Goal: Task Accomplishment & Management: Complete application form

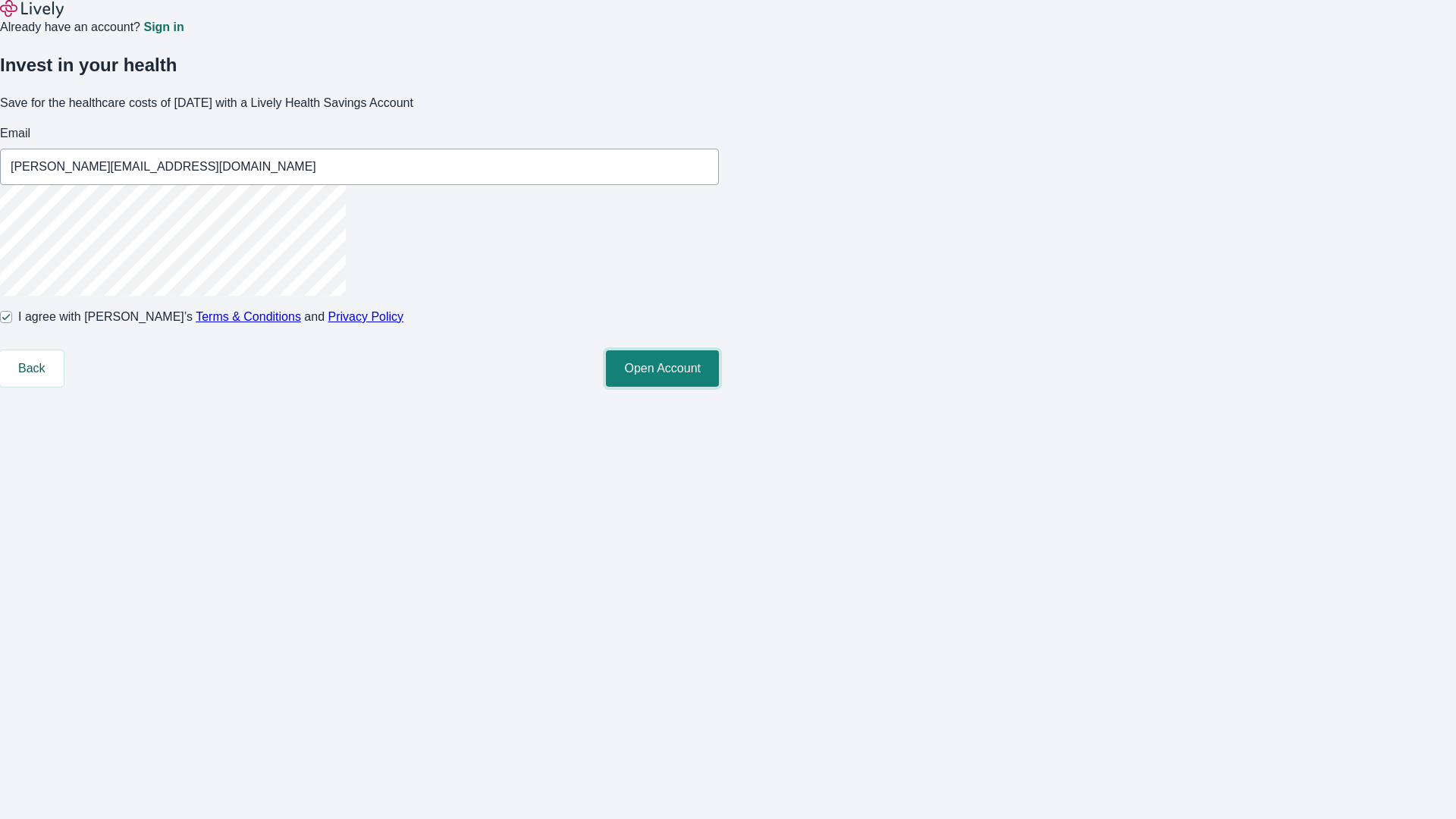
click at [719, 387] on button "Open Account" at bounding box center [663, 369] width 113 height 37
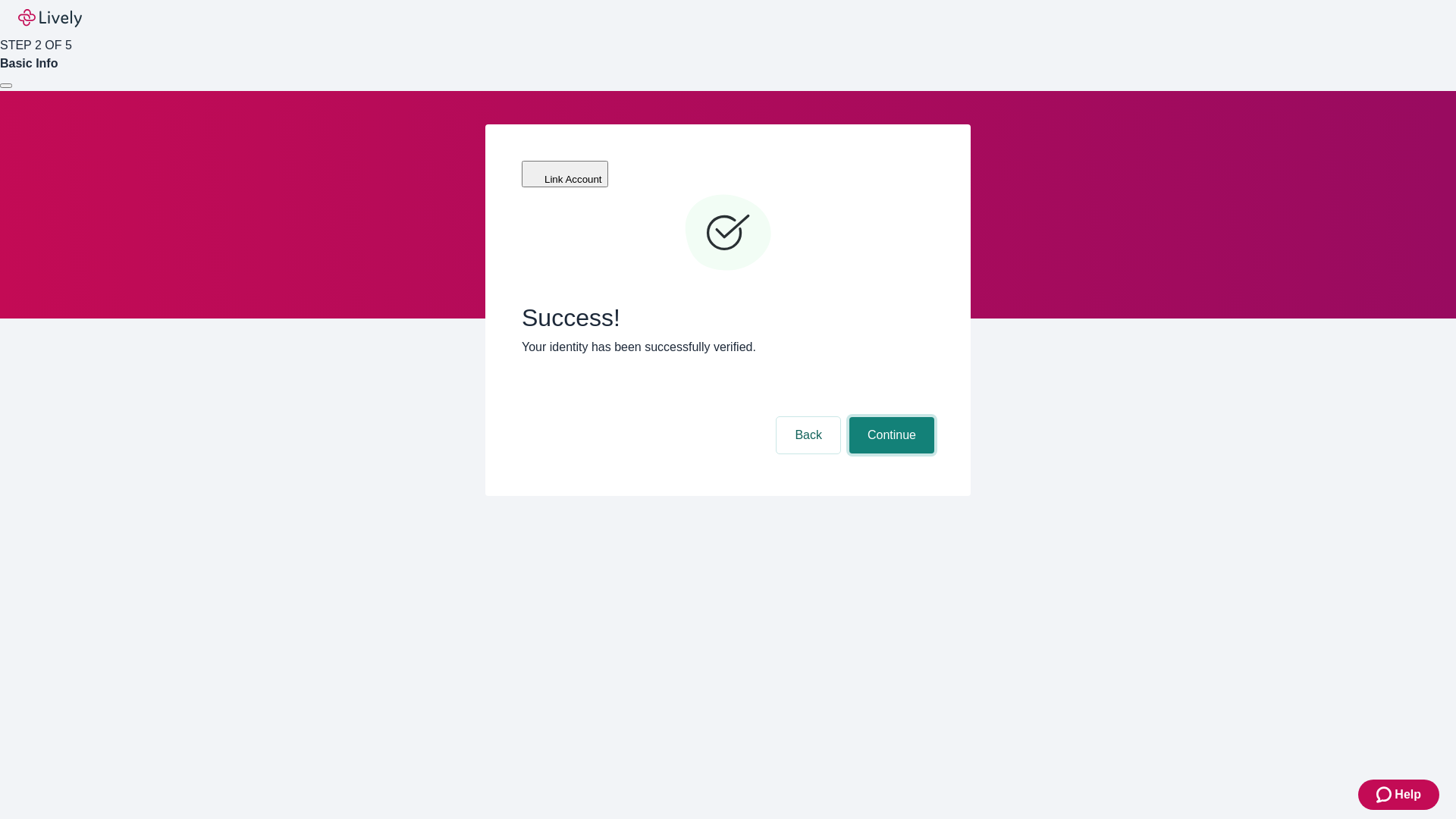
click at [889, 417] on button "Continue" at bounding box center [891, 435] width 85 height 37
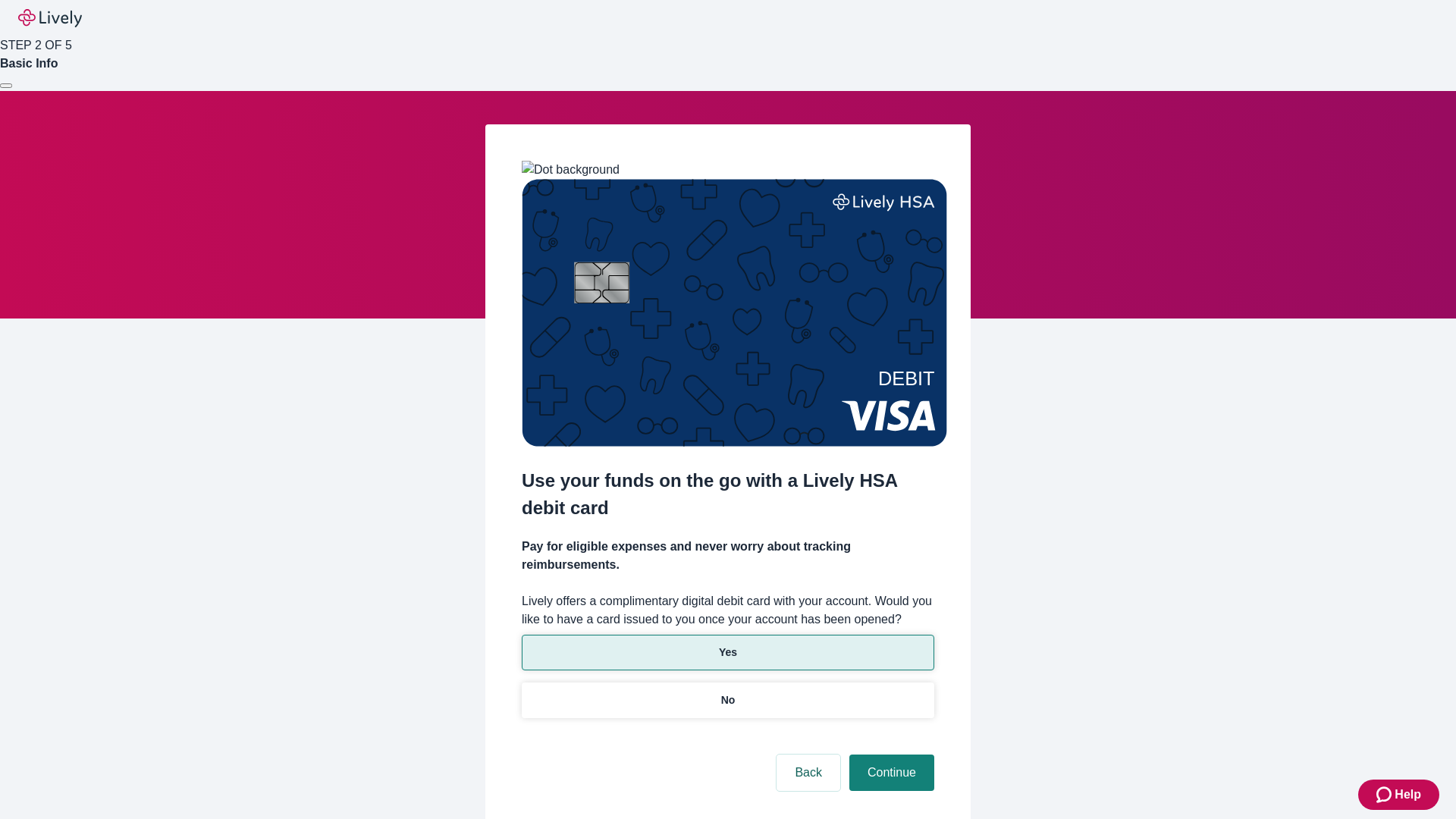
click at [727, 645] on p "Yes" at bounding box center [728, 652] width 18 height 16
click at [889, 754] on button "Continue" at bounding box center [891, 773] width 85 height 37
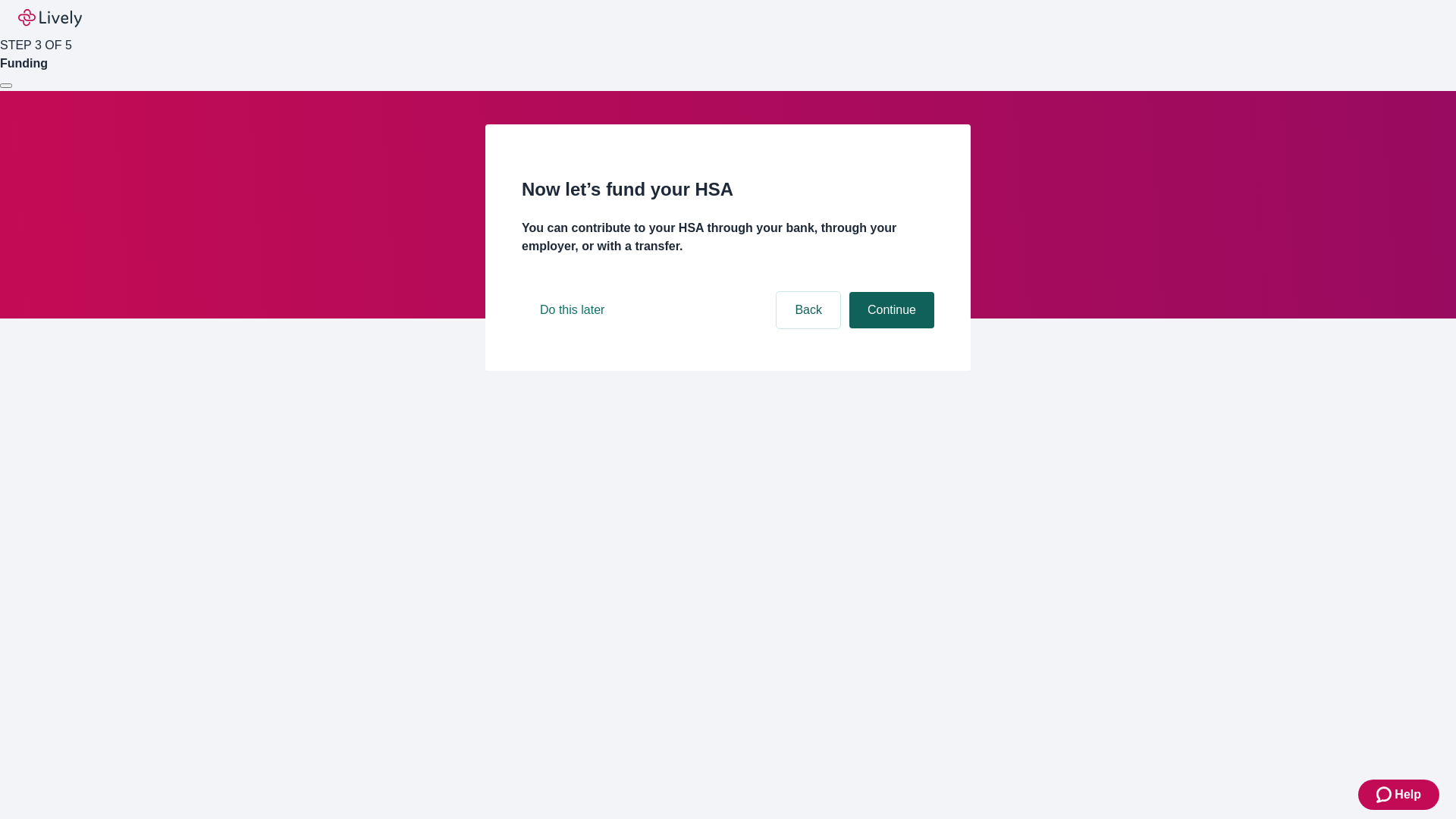
click at [889, 329] on button "Continue" at bounding box center [891, 311] width 85 height 37
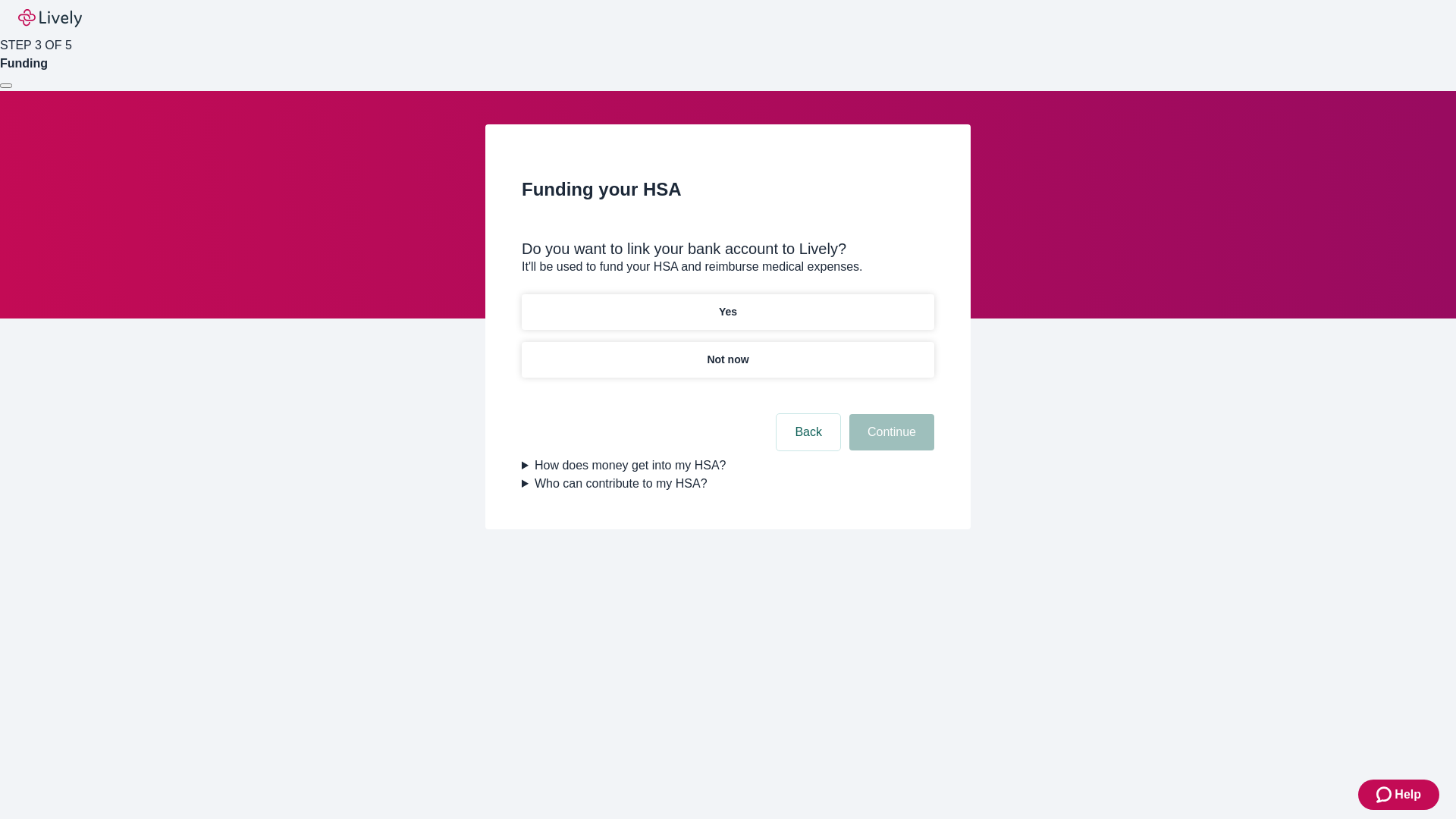
click at [727, 304] on p "Yes" at bounding box center [728, 312] width 18 height 16
click at [889, 414] on button "Continue" at bounding box center [891, 433] width 85 height 37
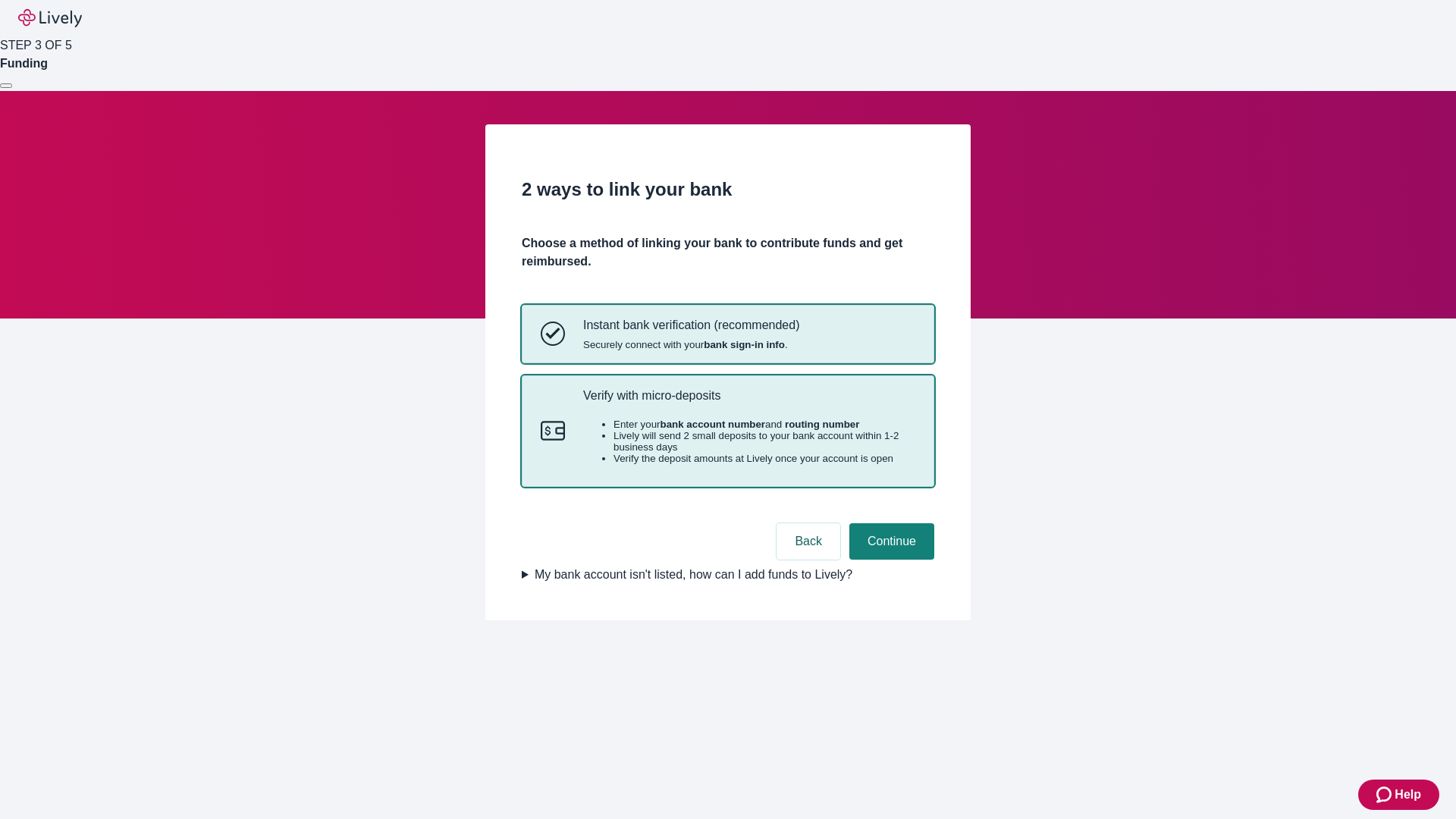
click at [748, 403] on p "Verify with micro-deposits" at bounding box center [749, 395] width 332 height 15
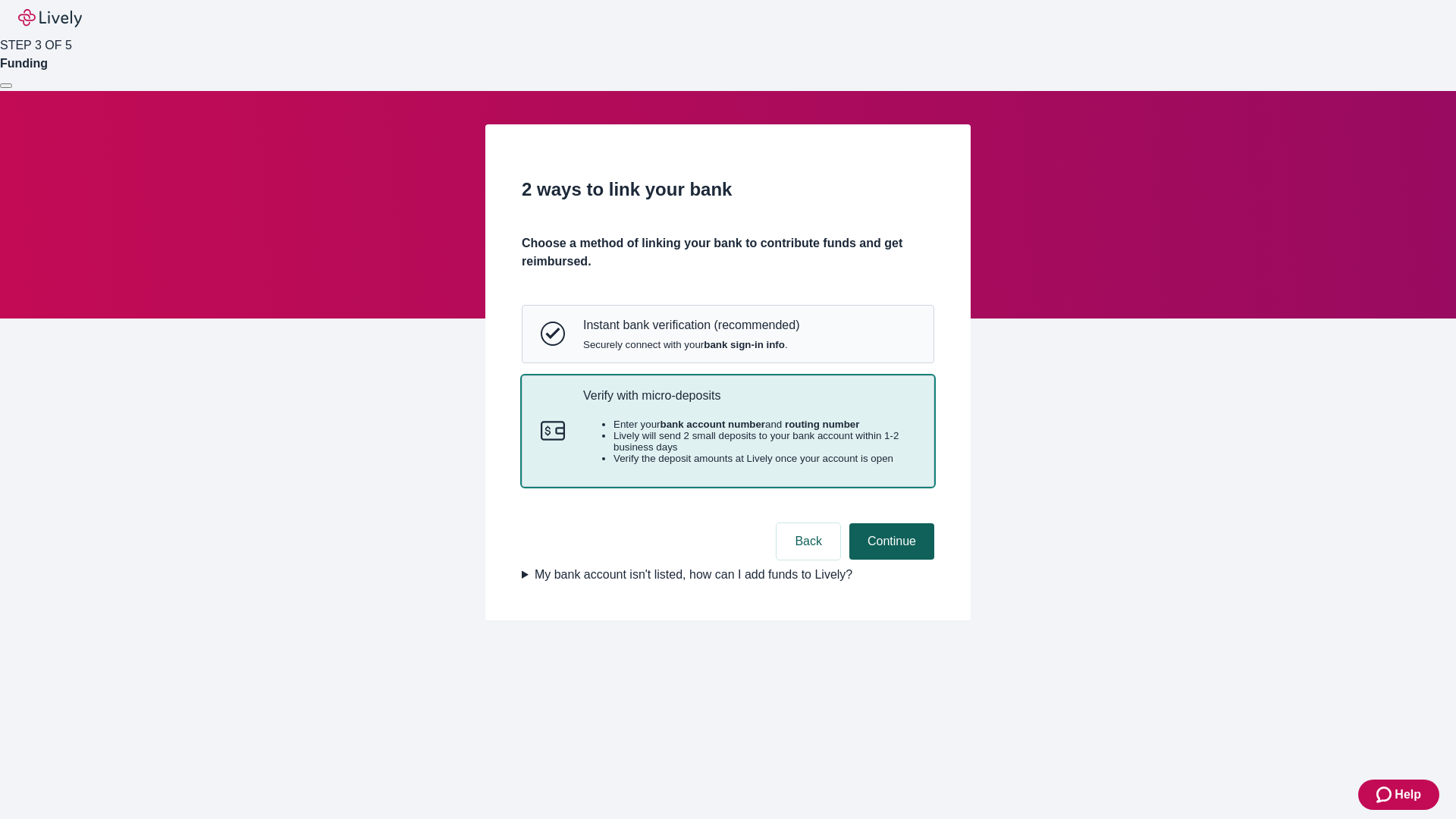
click at [889, 560] on button "Continue" at bounding box center [891, 542] width 85 height 37
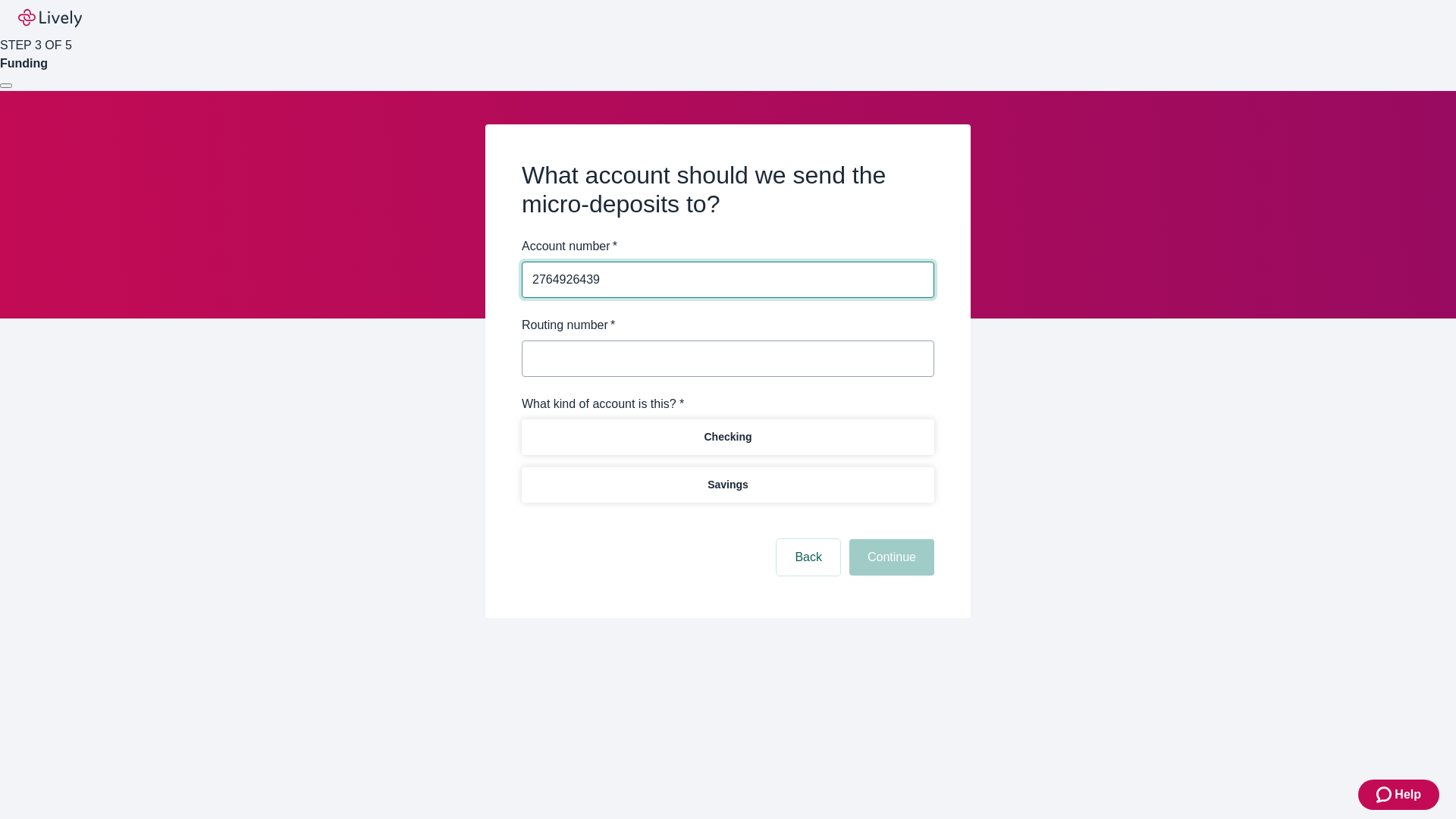
type input "2764926439"
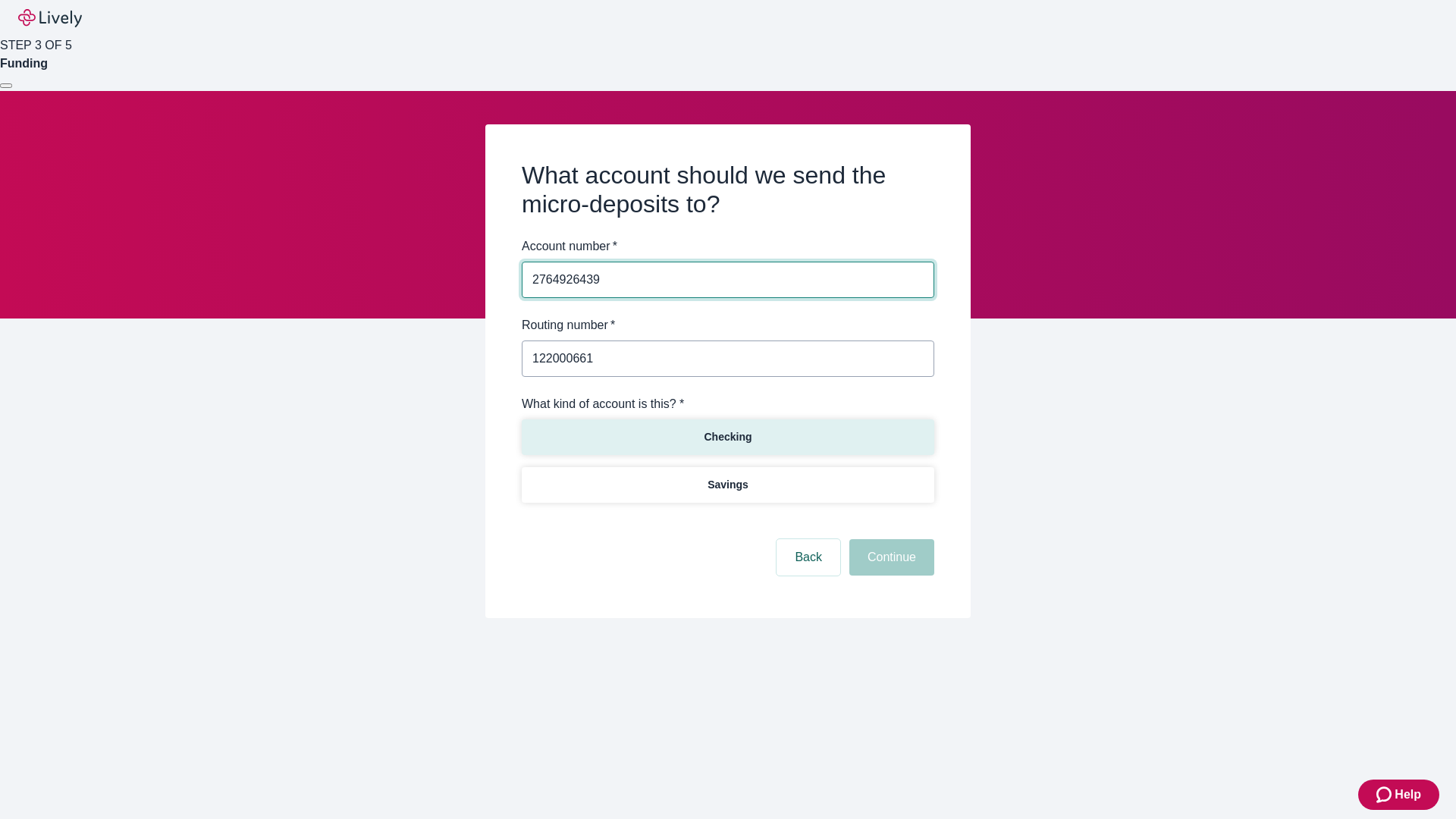
type input "122000661"
click at [727, 436] on p "Checking" at bounding box center [727, 437] width 48 height 16
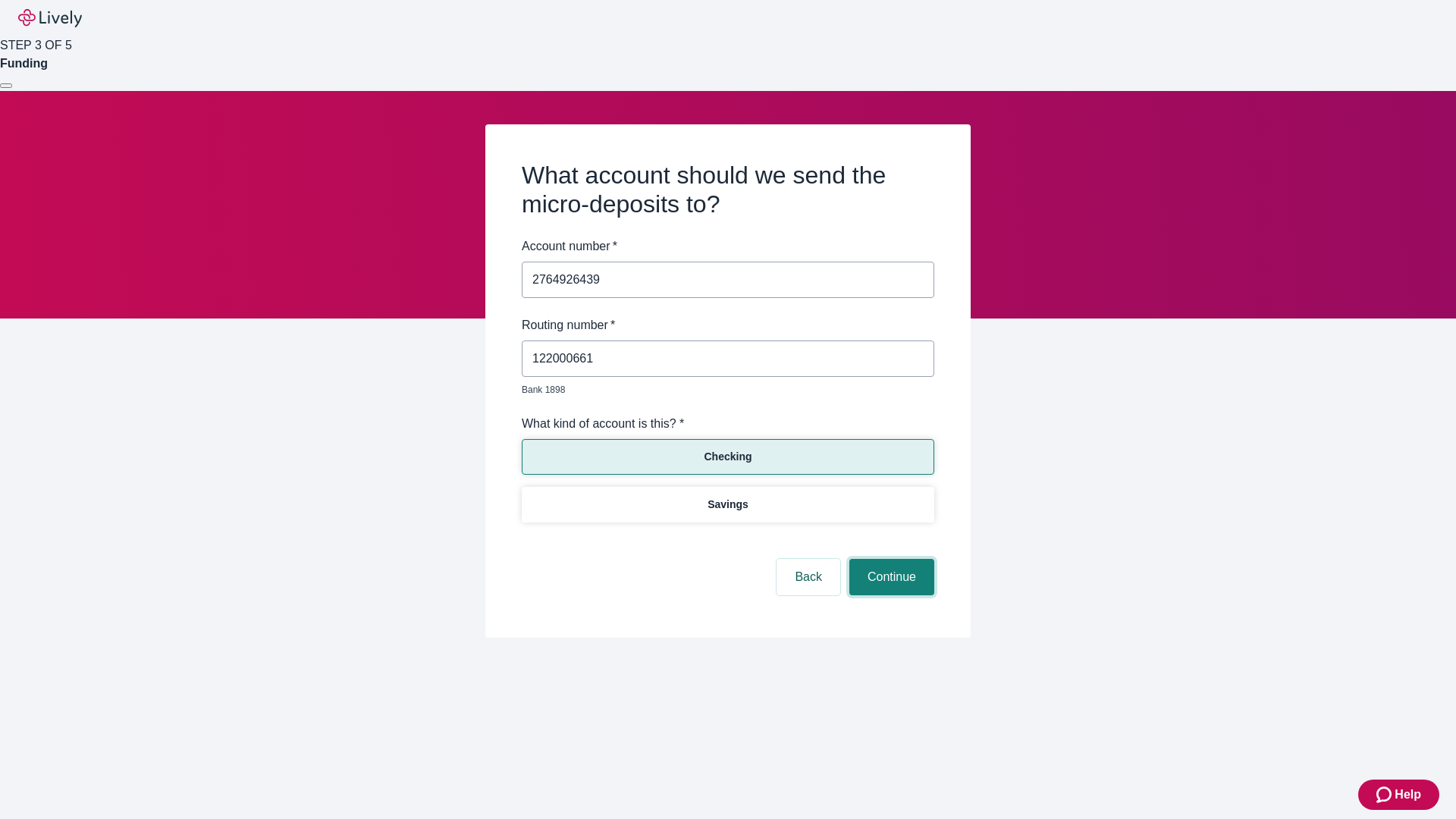
click at [889, 560] on button "Continue" at bounding box center [891, 577] width 85 height 37
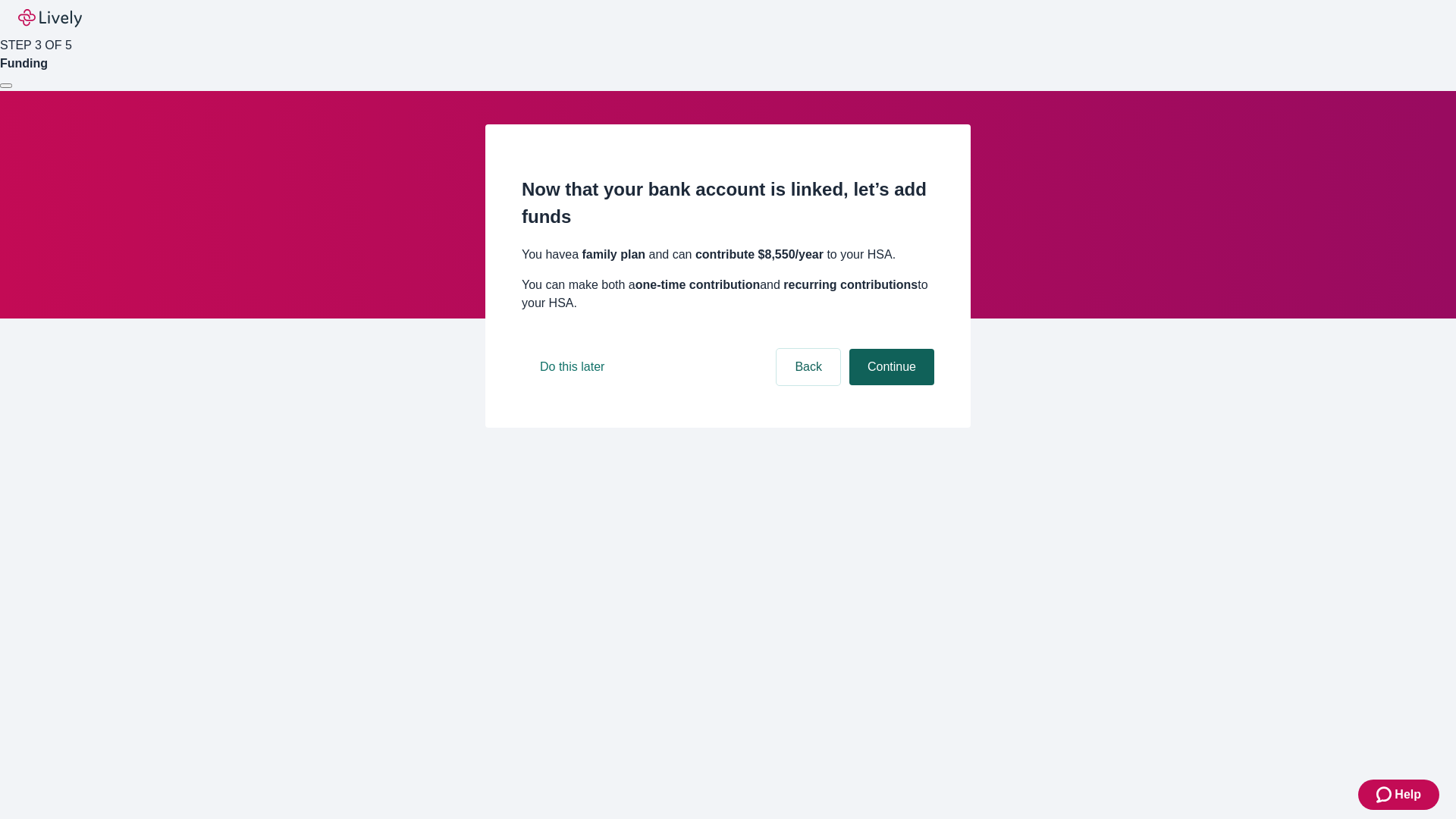
click at [889, 386] on button "Continue" at bounding box center [891, 367] width 85 height 37
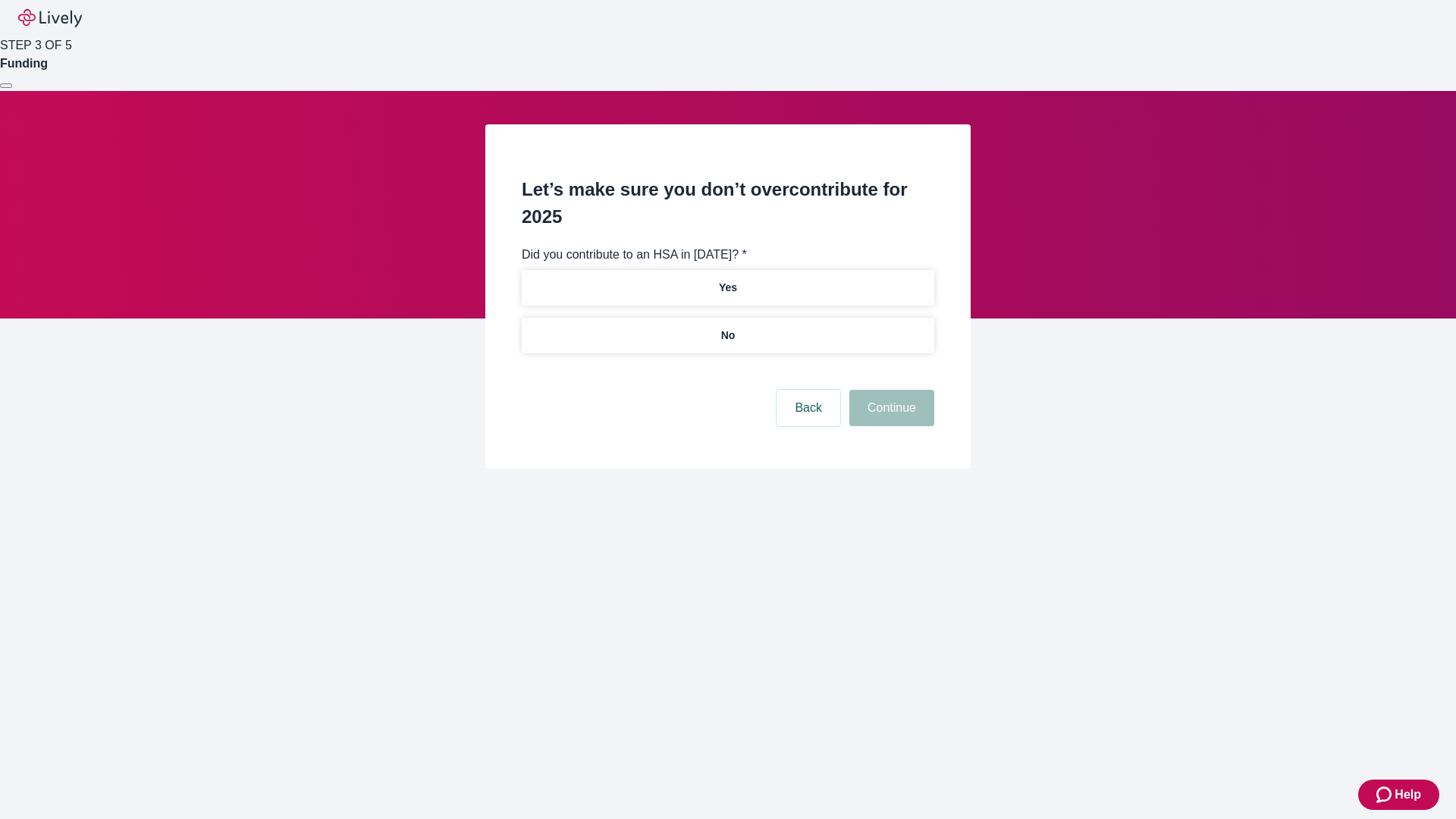
click at [727, 328] on p "No" at bounding box center [728, 336] width 15 height 16
click at [889, 390] on button "Continue" at bounding box center [891, 408] width 85 height 37
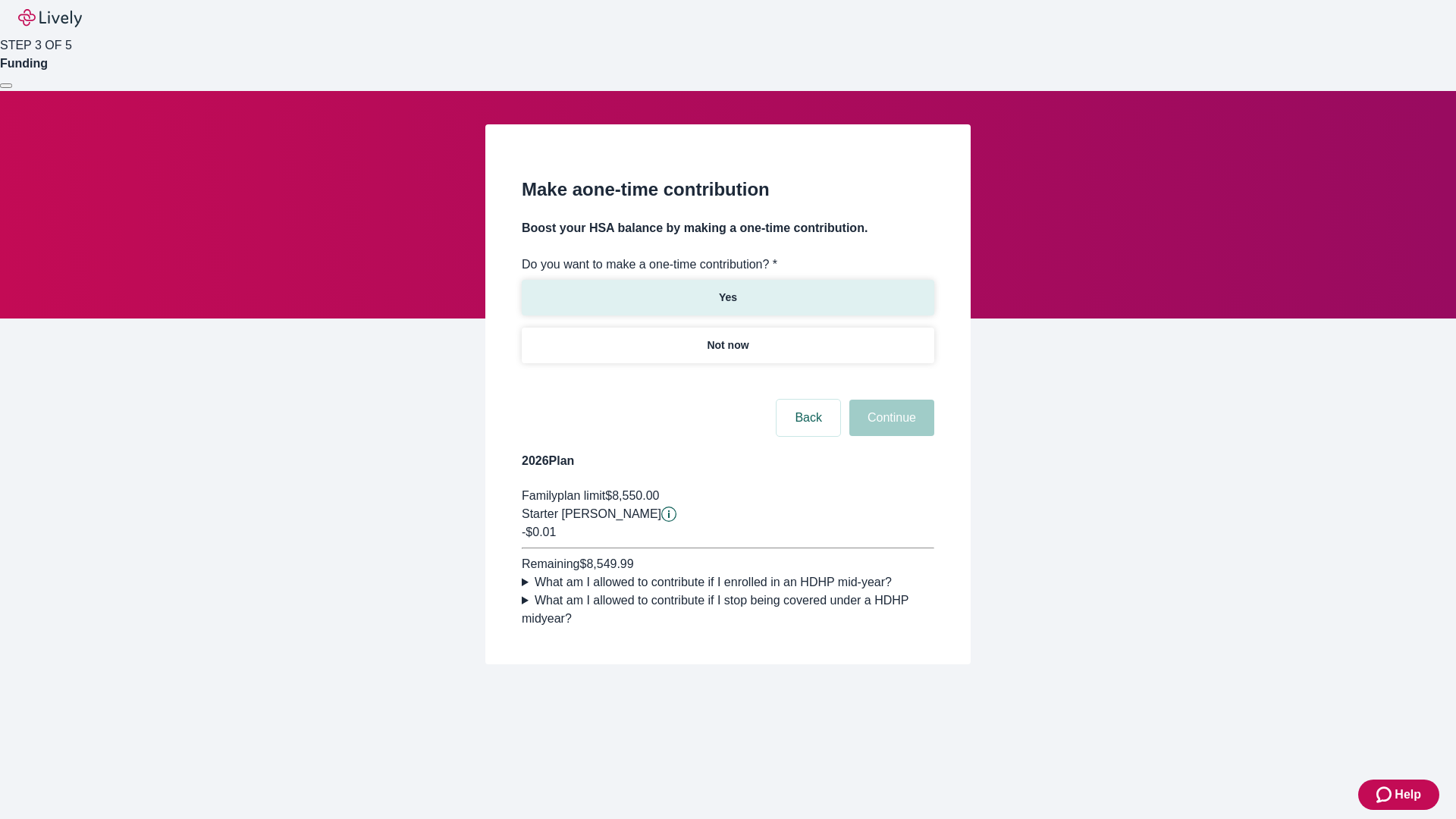
click at [727, 290] on p "Yes" at bounding box center [728, 297] width 18 height 16
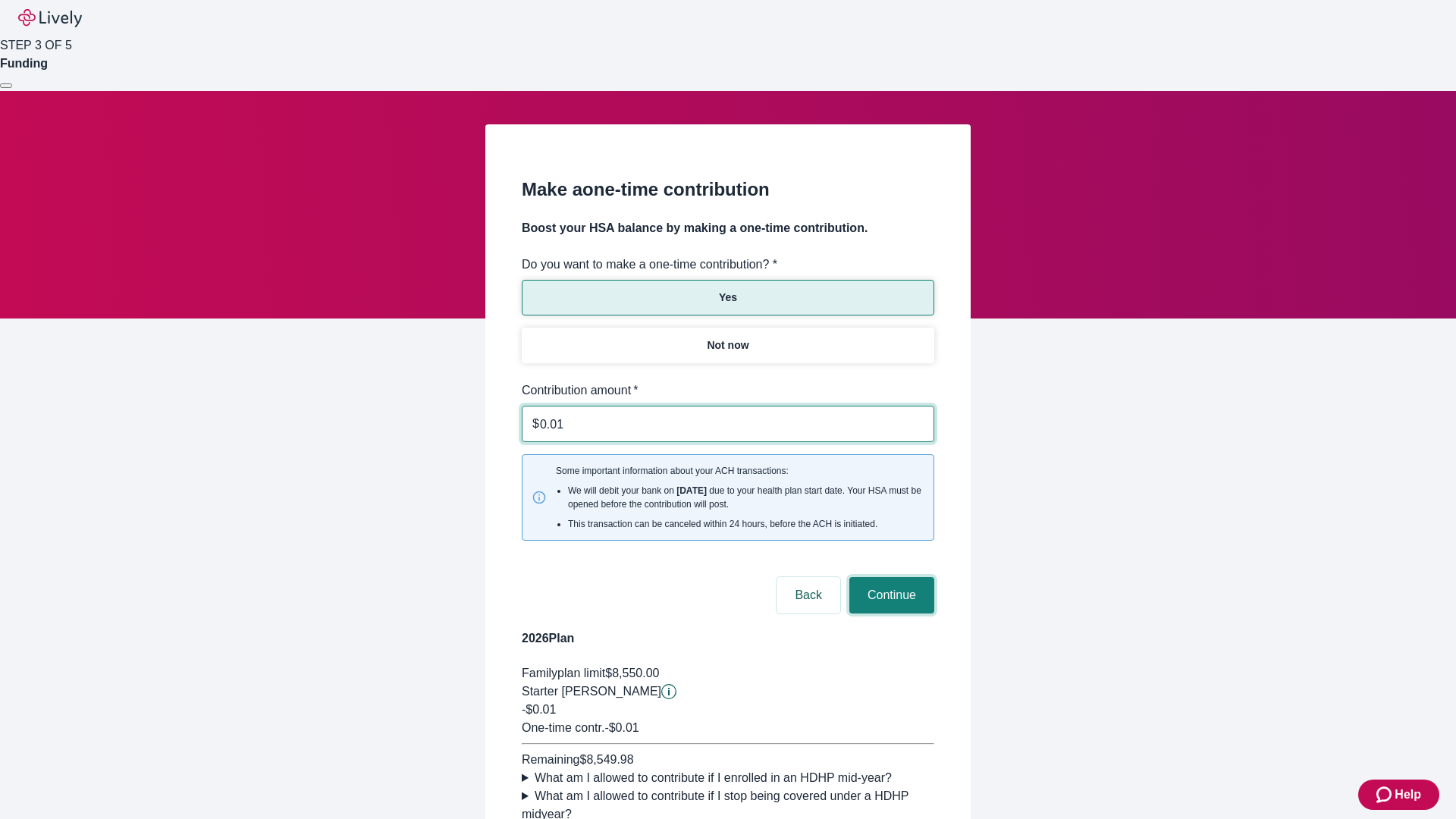
click at [889, 577] on button "Continue" at bounding box center [891, 596] width 85 height 37
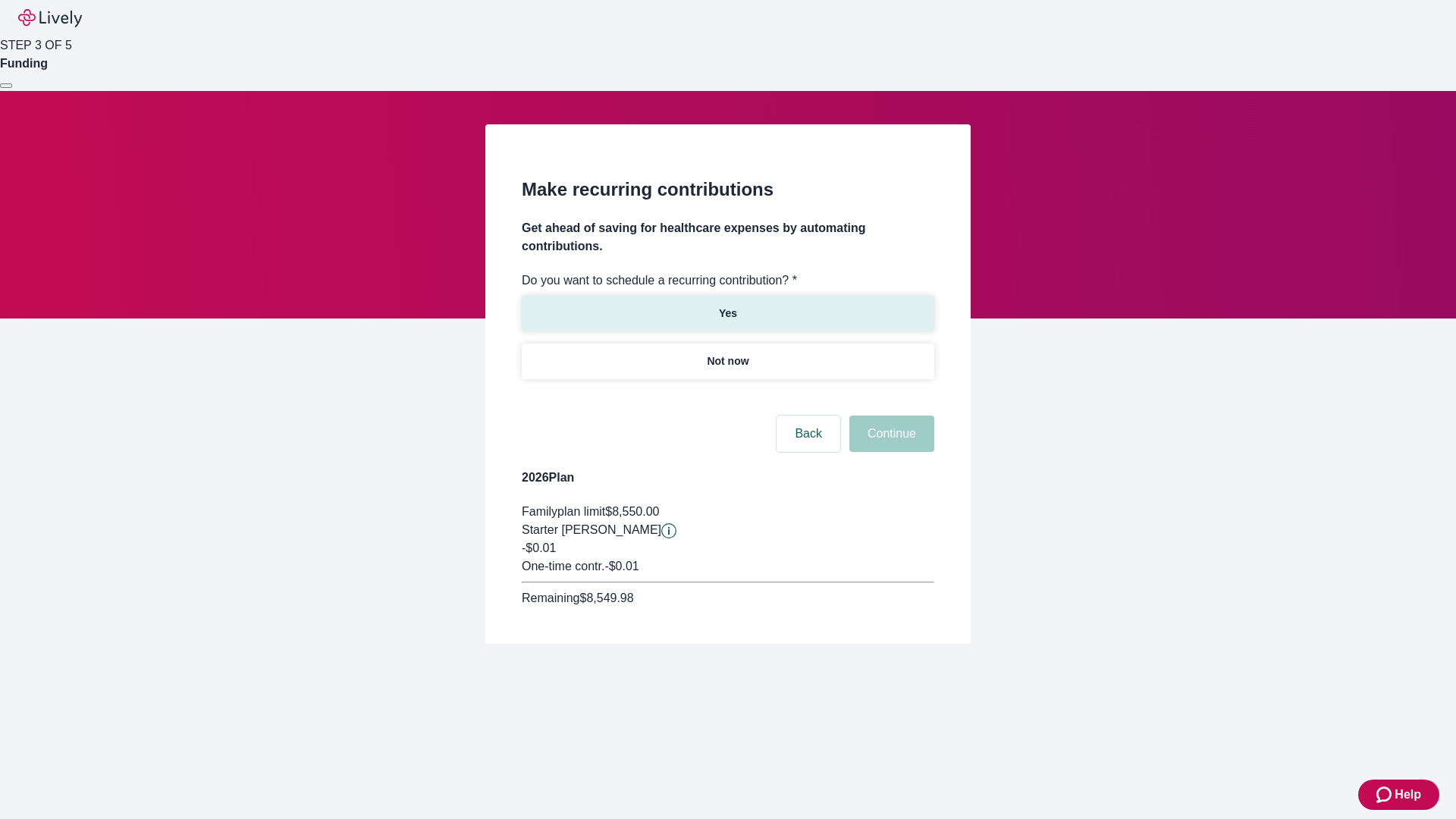
click at [727, 306] on p "Yes" at bounding box center [728, 314] width 18 height 16
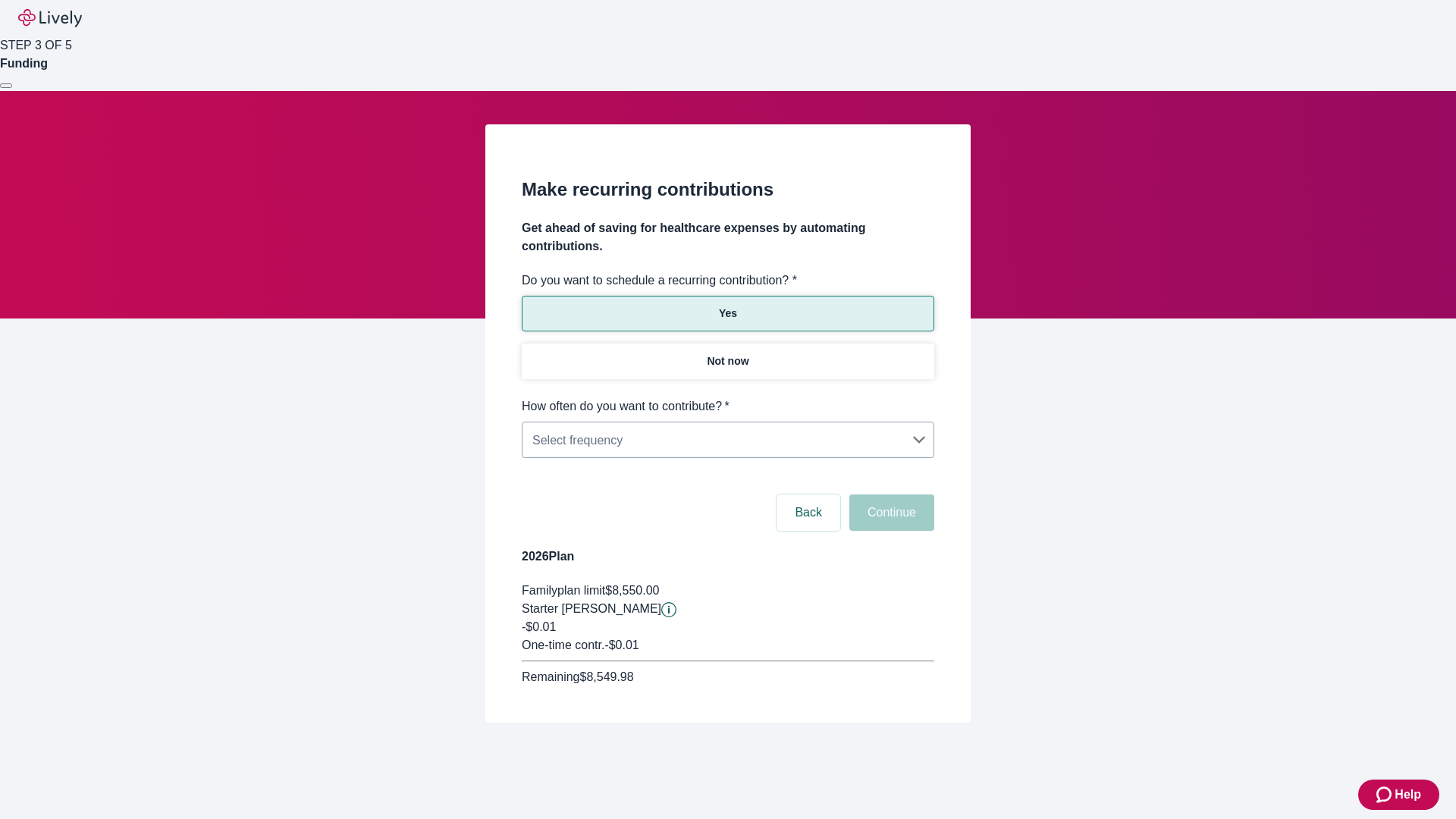
click at [727, 398] on body "Help STEP 3 OF 5 Funding Make recurring contributions Get ahead of saving for h…" at bounding box center [728, 398] width 1456 height 795
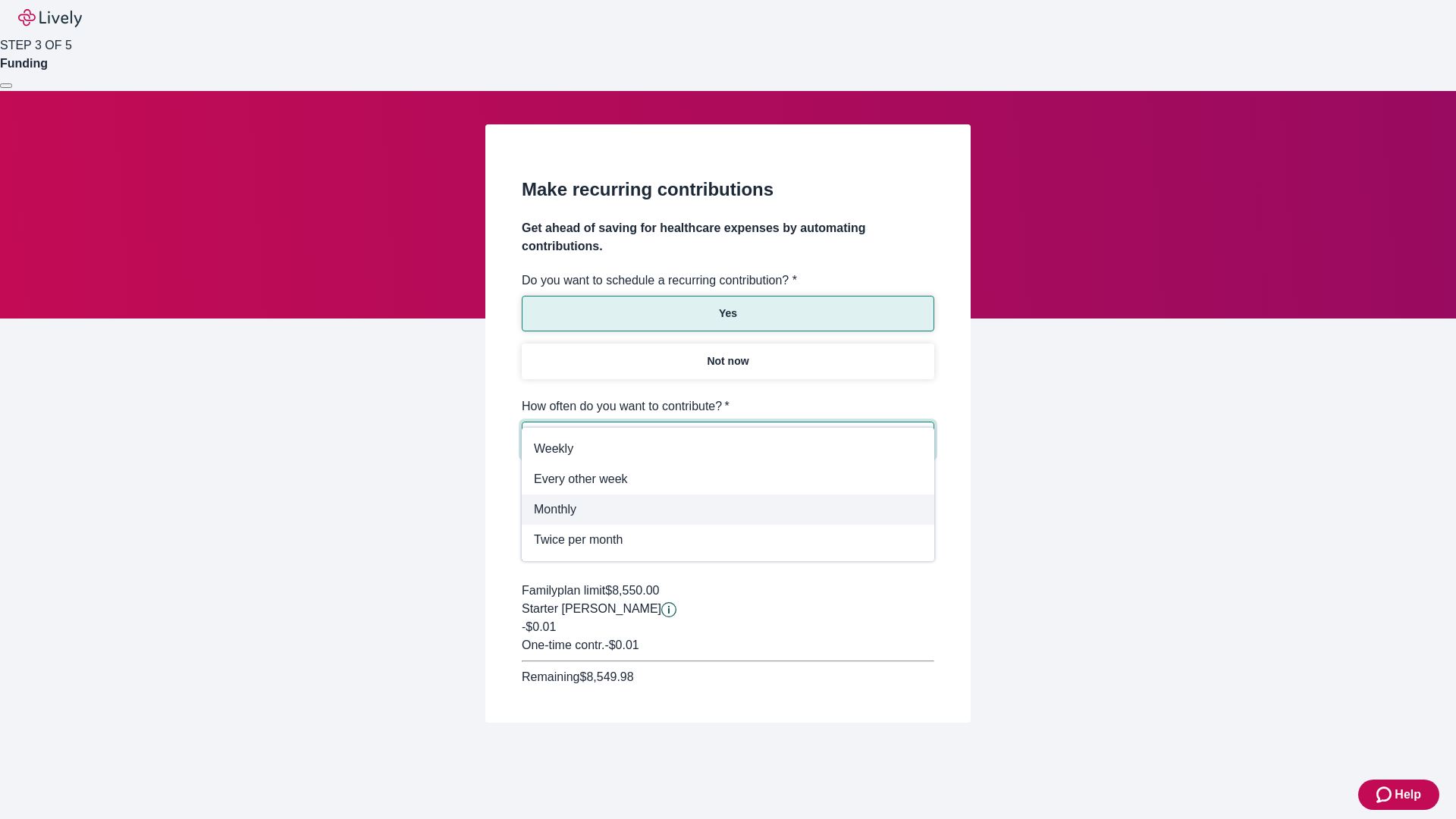
click at [728, 510] on span "Monthly" at bounding box center [727, 509] width 388 height 18
type input "Monthly"
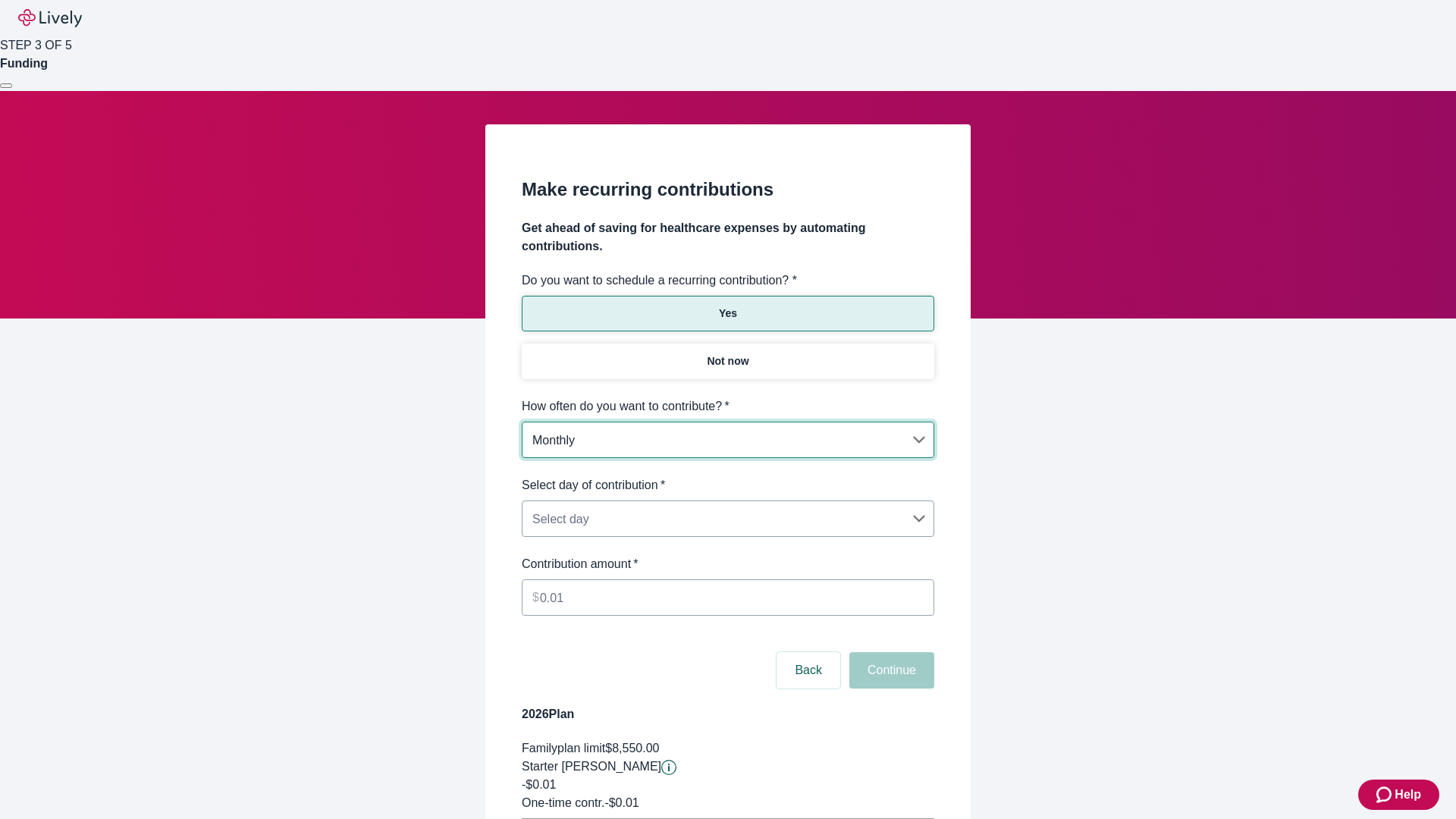
click at [727, 476] on body "Help STEP 3 OF 5 Funding Make recurring contributions Get ahead of saving for h…" at bounding box center [728, 476] width 1456 height 953
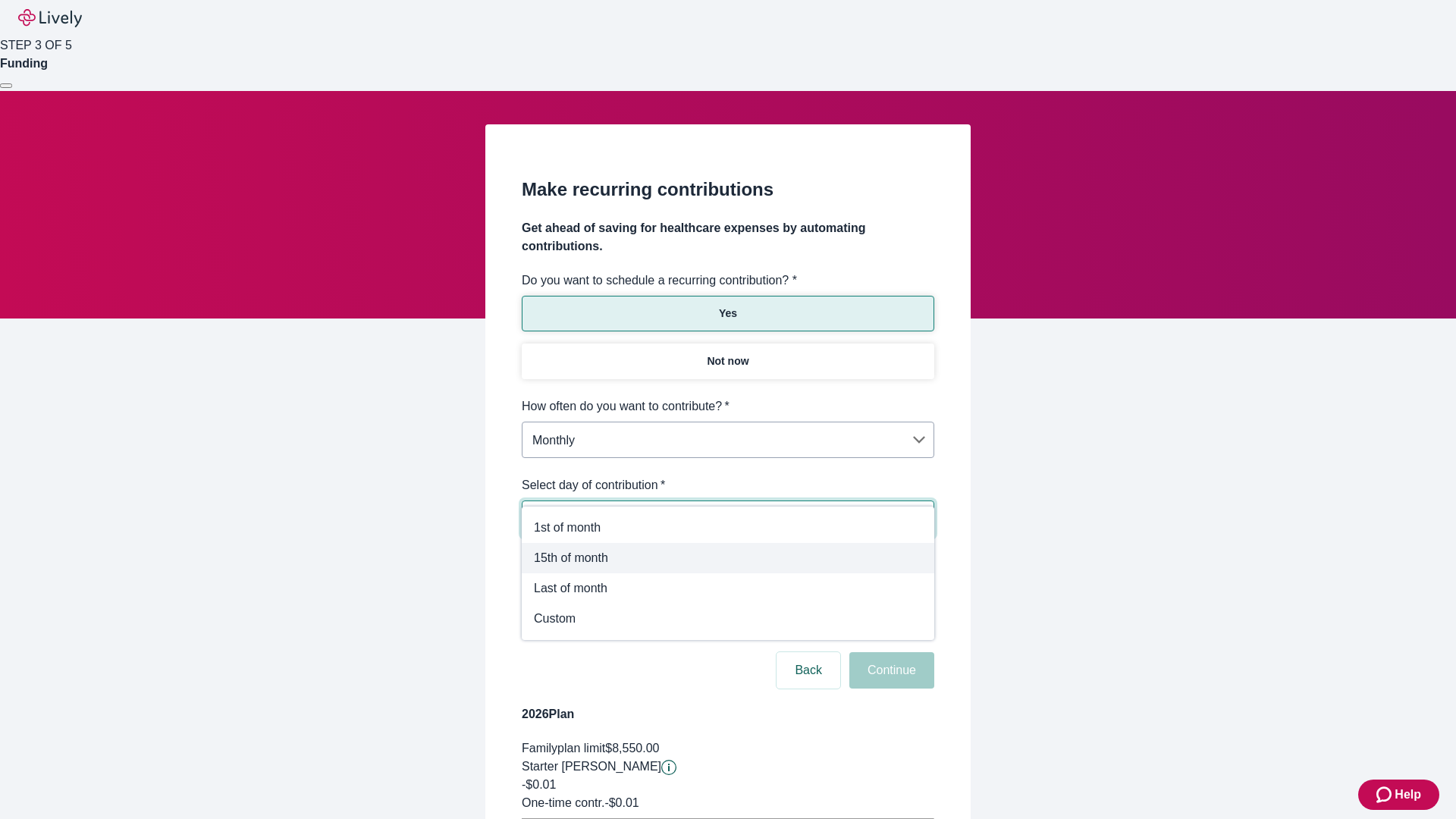
click at [728, 558] on span "15th of month" at bounding box center [727, 558] width 388 height 18
type input "Monthly15th"
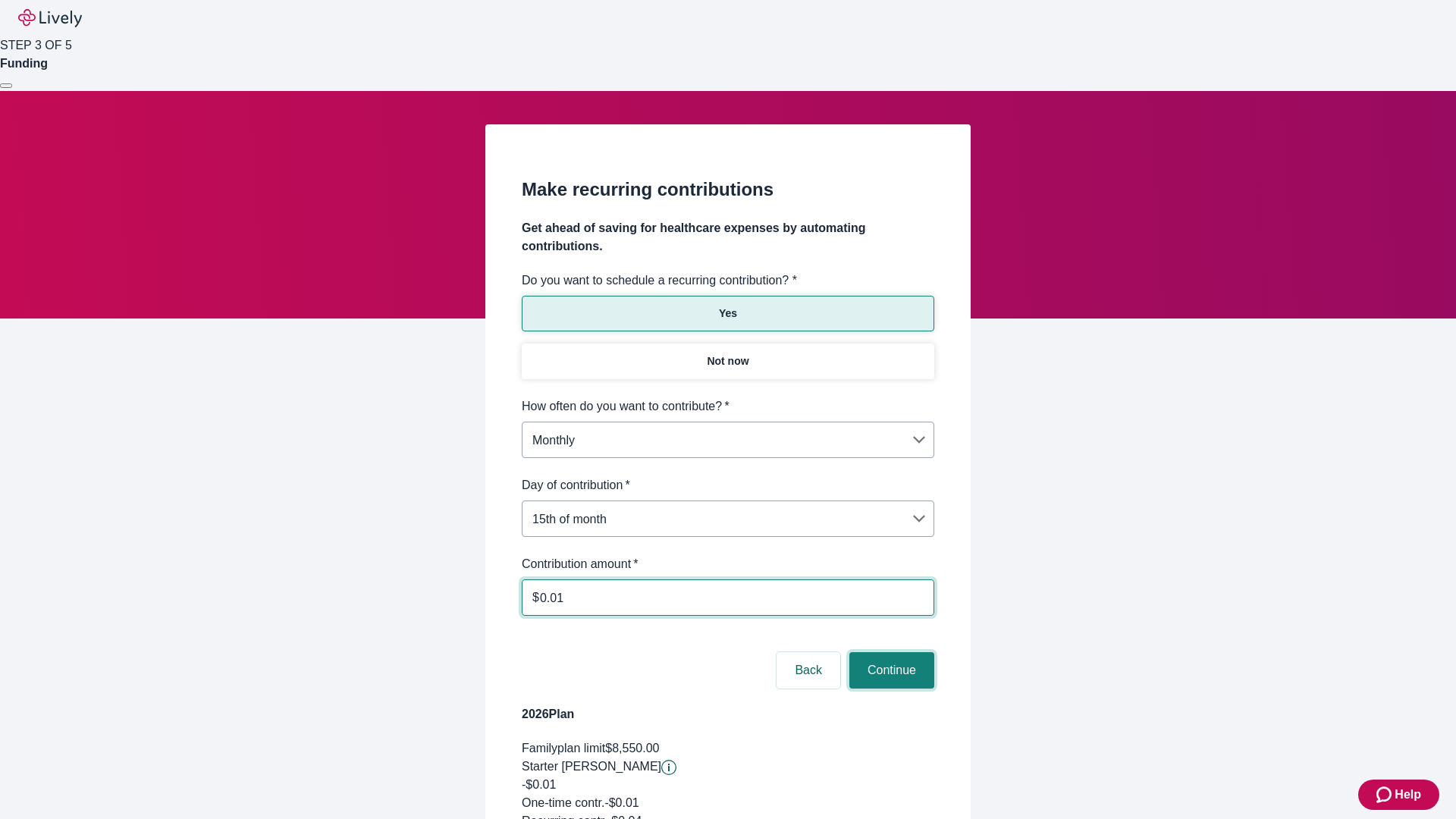
click at [889, 652] on button "Continue" at bounding box center [891, 671] width 85 height 37
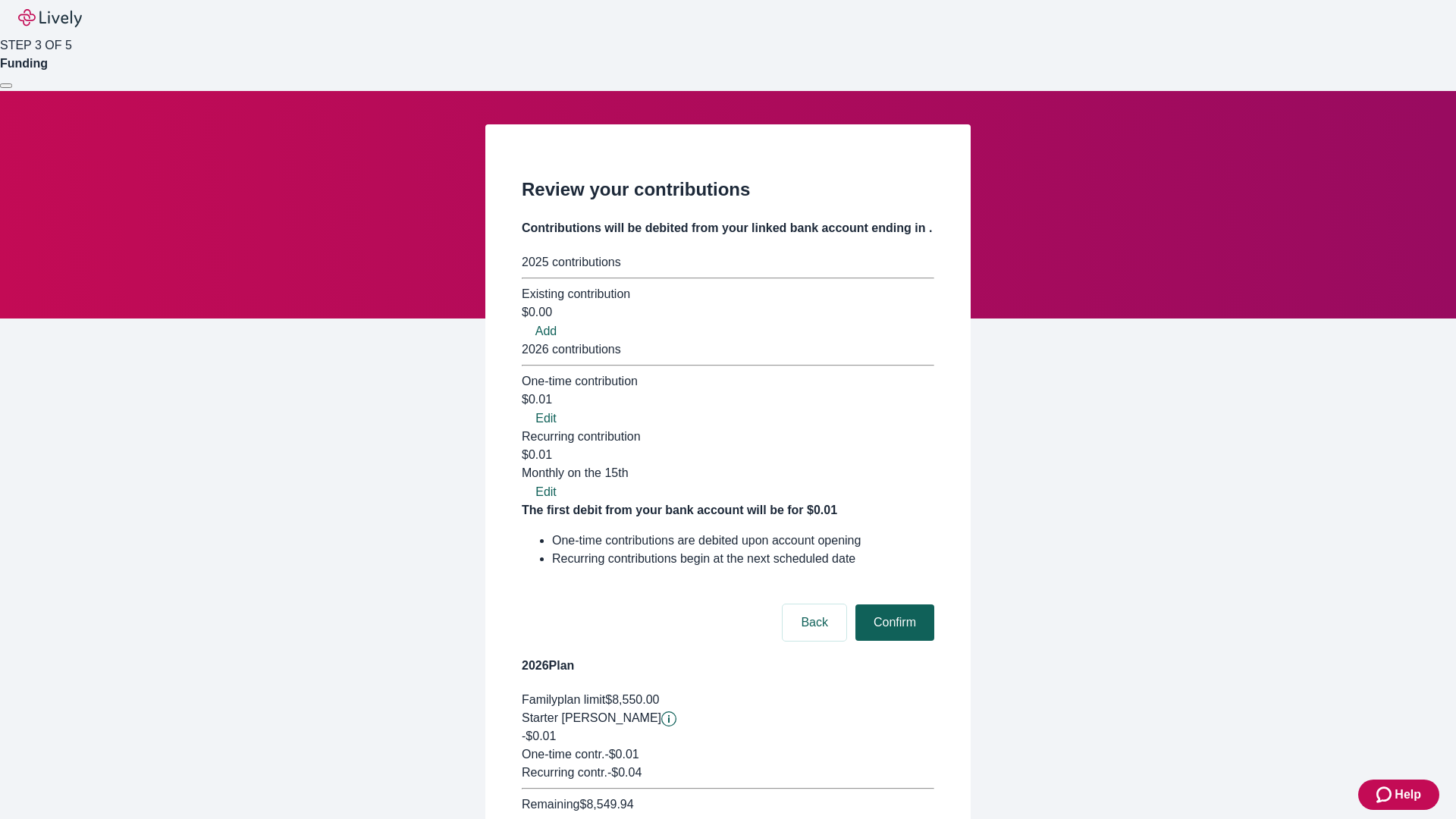
click at [893, 604] on button "Confirm" at bounding box center [895, 623] width 78 height 37
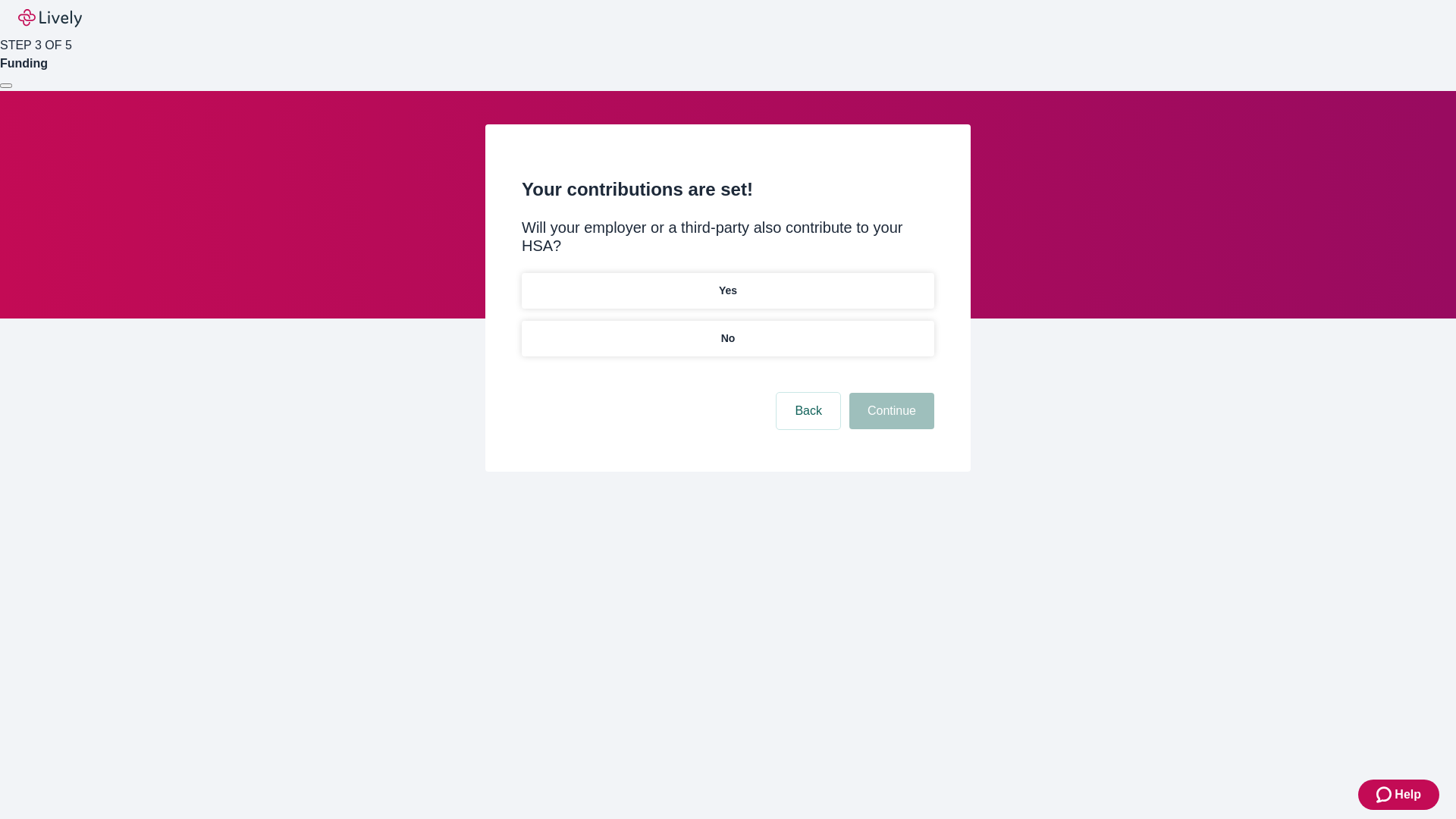
click at [727, 283] on p "Yes" at bounding box center [728, 290] width 18 height 16
click at [889, 393] on button "Continue" at bounding box center [891, 412] width 85 height 37
